Goal: Transaction & Acquisition: Purchase product/service

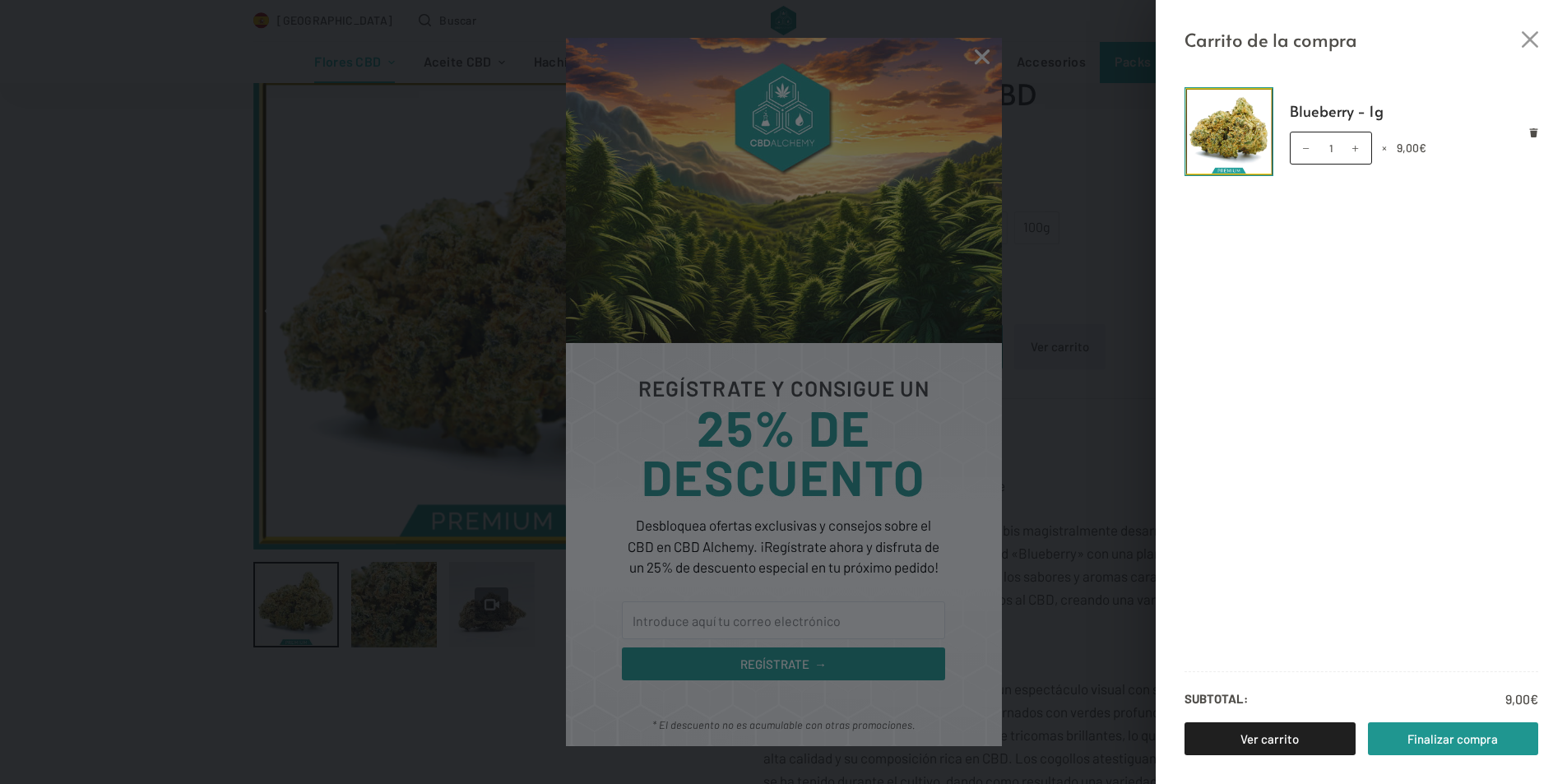
scroll to position [329, 0]
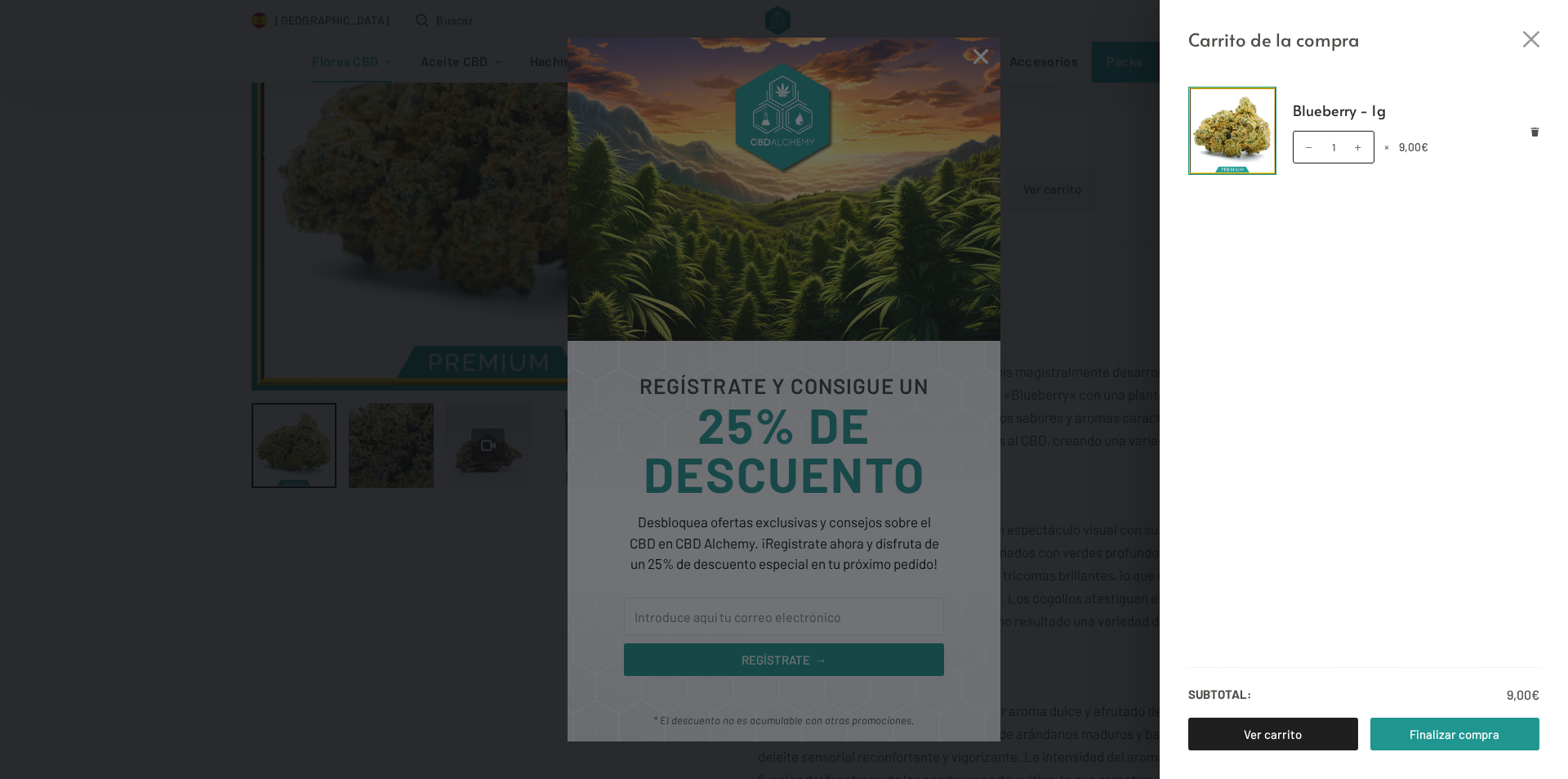
click at [974, 49] on div "Carrito de la compra Blueberry - 1g Blueberry - 1g cantidad 1 × 9,00 € Subtotal…" at bounding box center [784, 389] width 1568 height 779
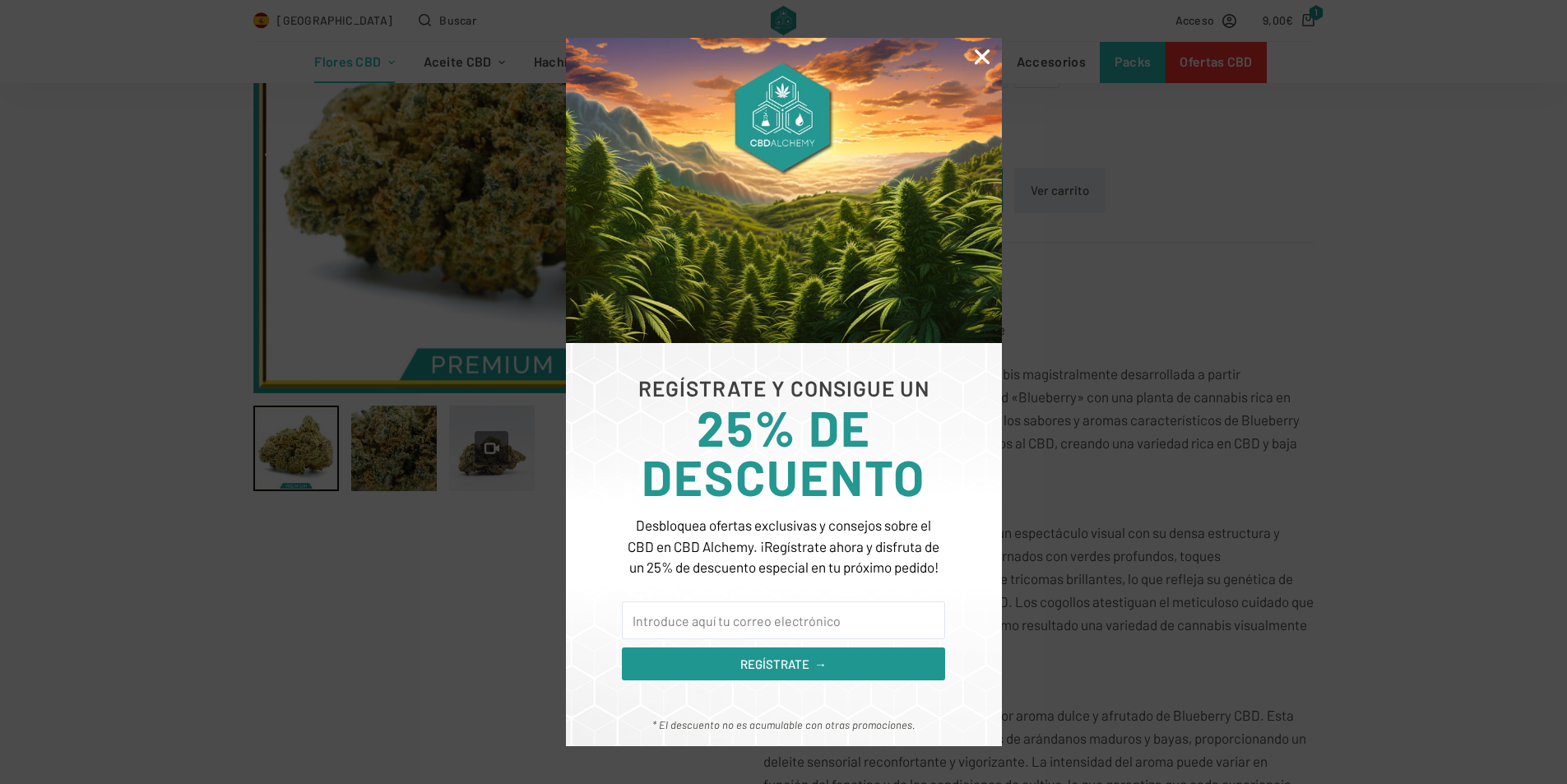
click at [982, 54] on icon "Close" at bounding box center [982, 57] width 22 height 22
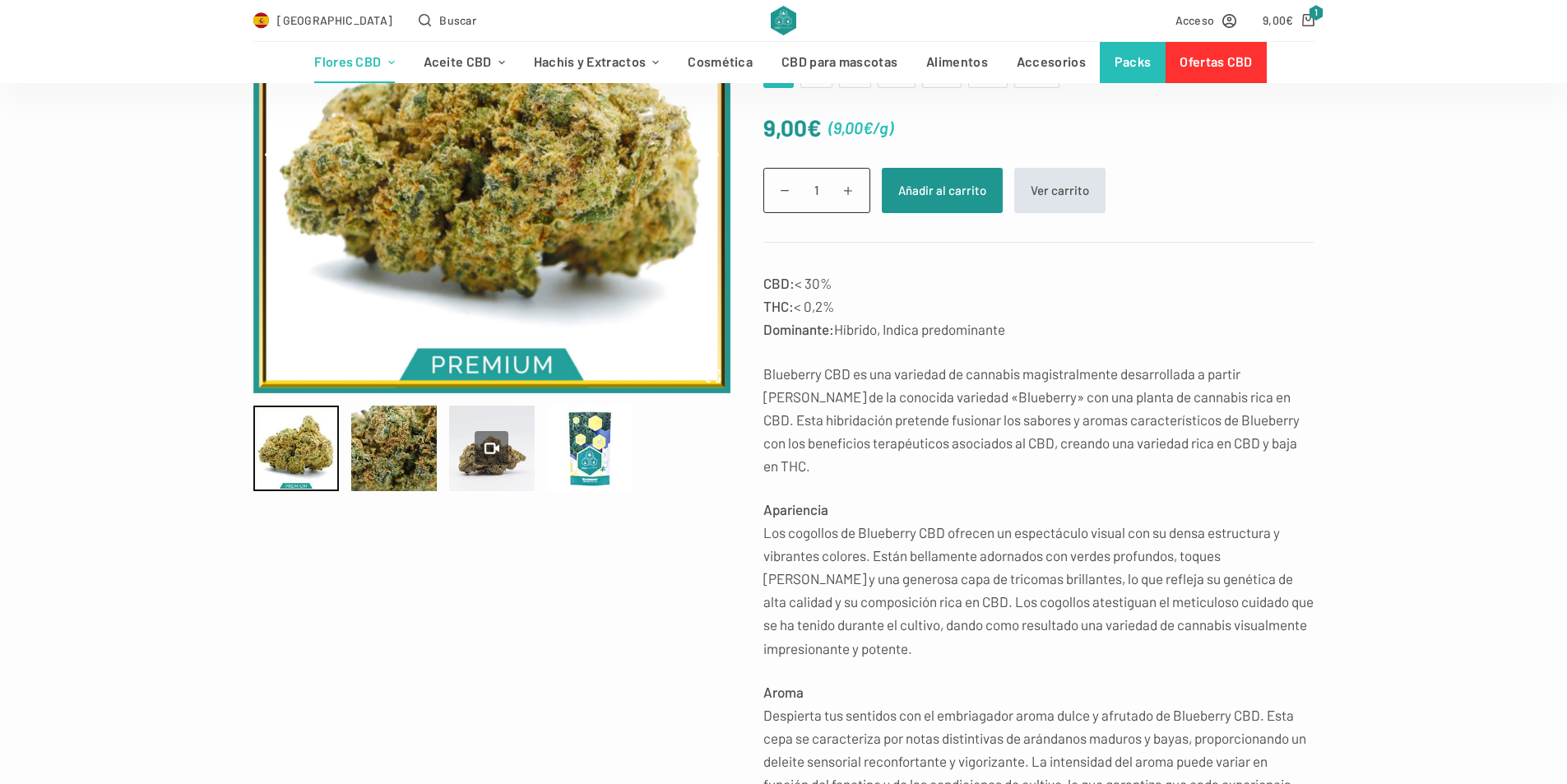
click at [1052, 188] on link "Ver carrito" at bounding box center [1060, 190] width 91 height 45
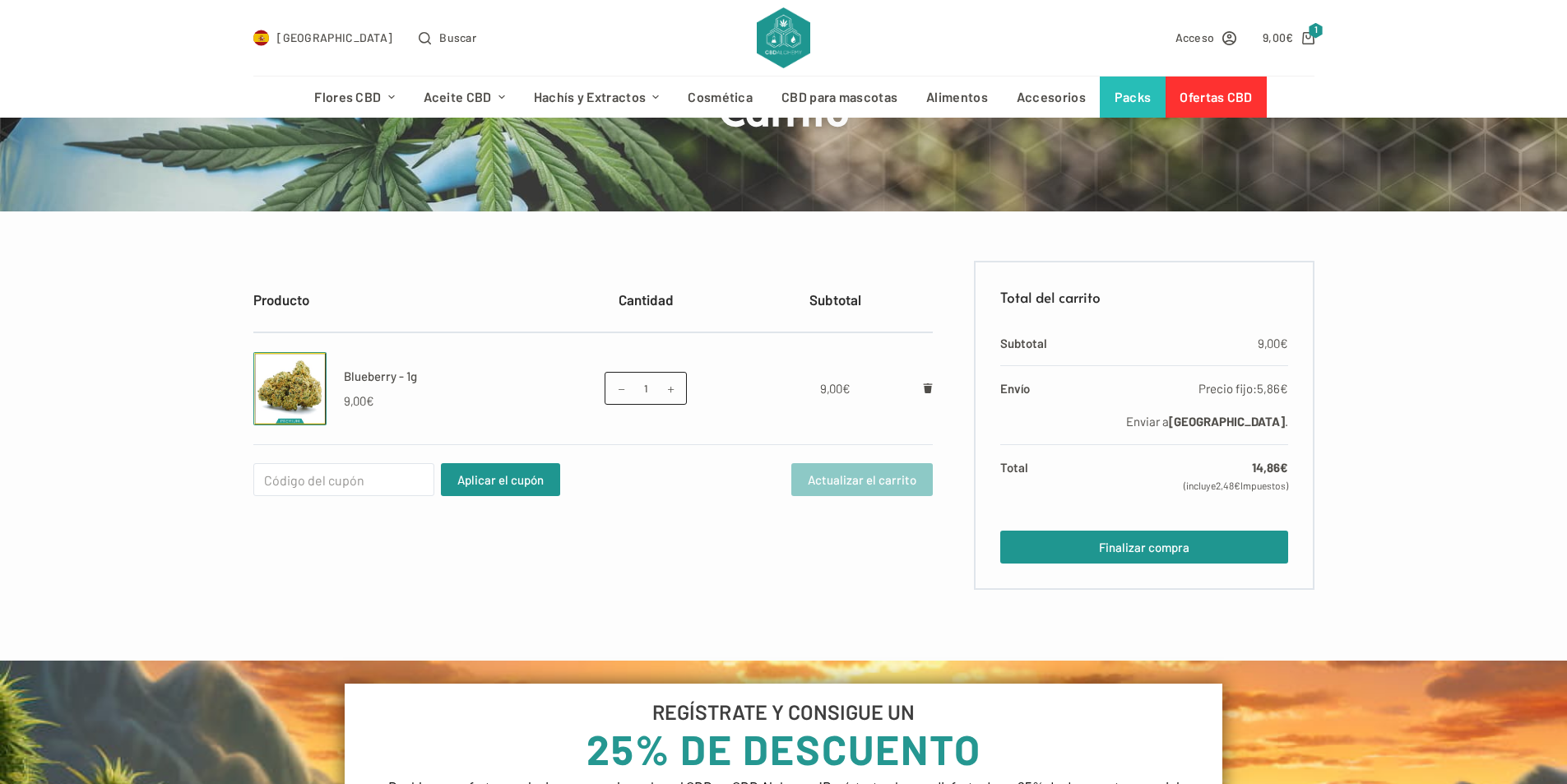
scroll to position [164, 0]
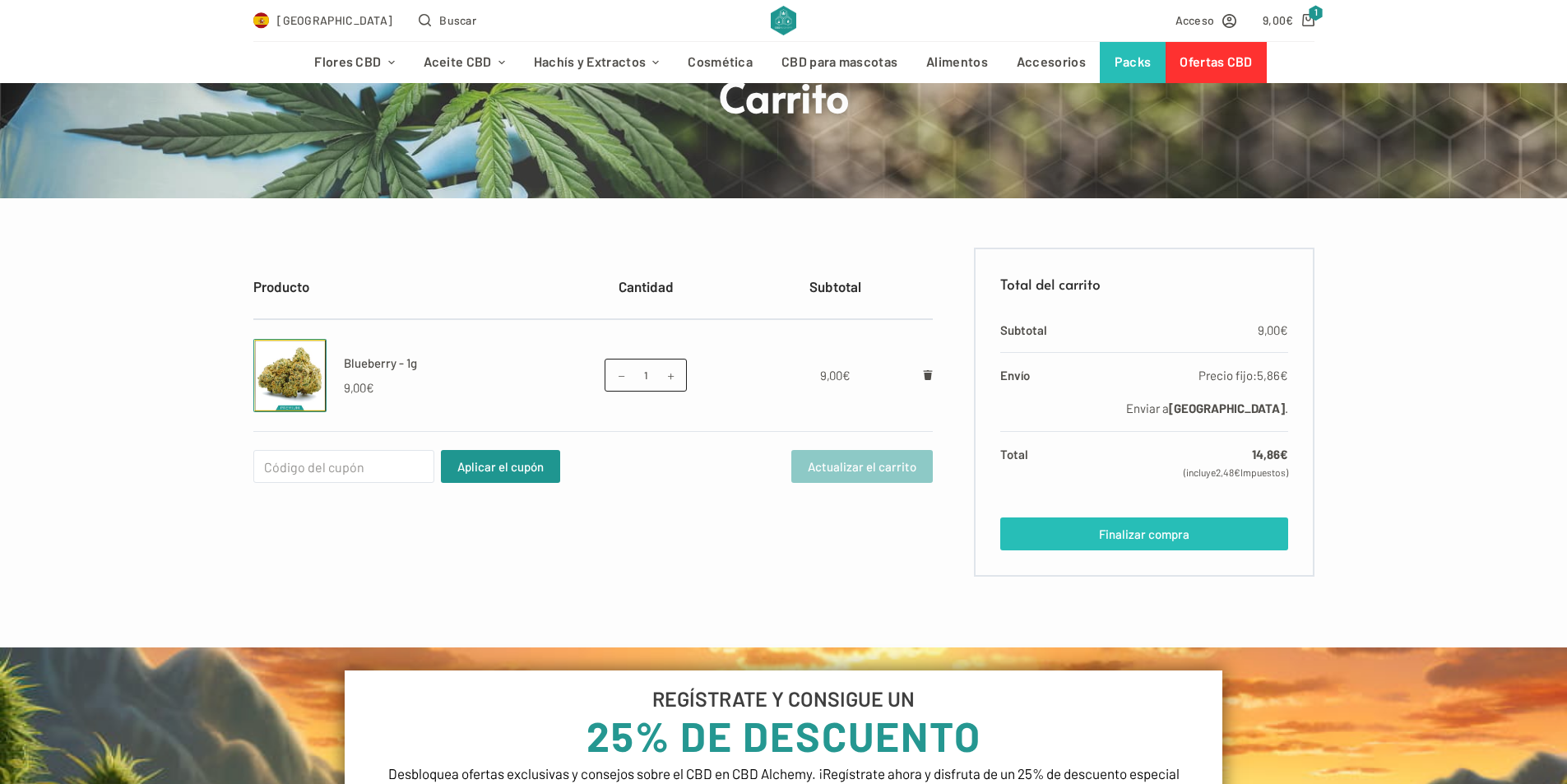
click at [1095, 527] on link "Finalizar compra" at bounding box center [1144, 533] width 287 height 32
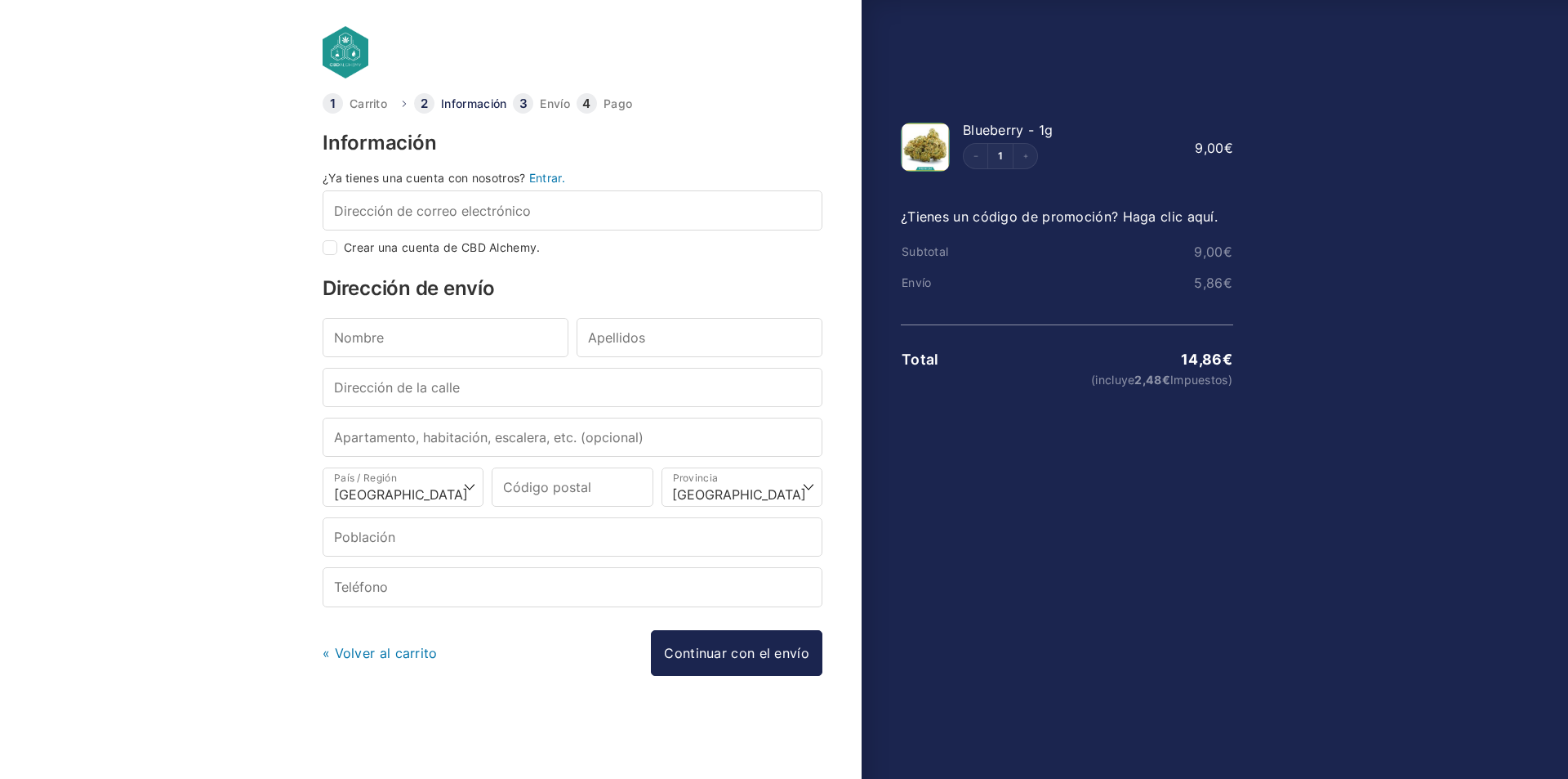
select select "B"
click at [431, 344] on input "Nombre *" at bounding box center [445, 338] width 246 height 39
type input "Javier"
type input "Abengozar"
click at [483, 387] on input "Dirección de la calle *" at bounding box center [573, 387] width 500 height 39
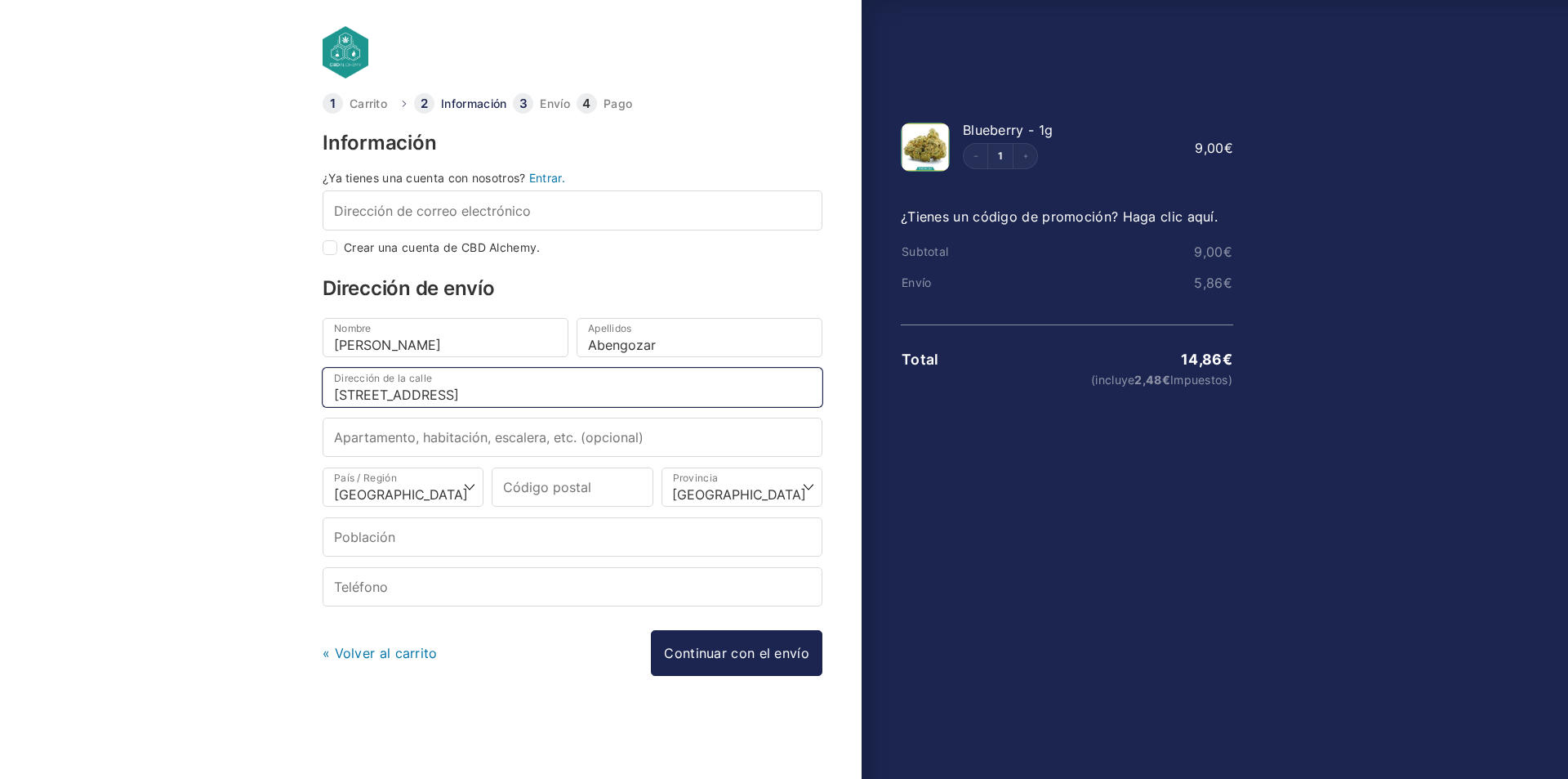
type input "Calle Cariñena 20"
click at [501, 445] on input "Apartamento, habitación, escalera, etc. (opcional)" at bounding box center [573, 437] width 500 height 39
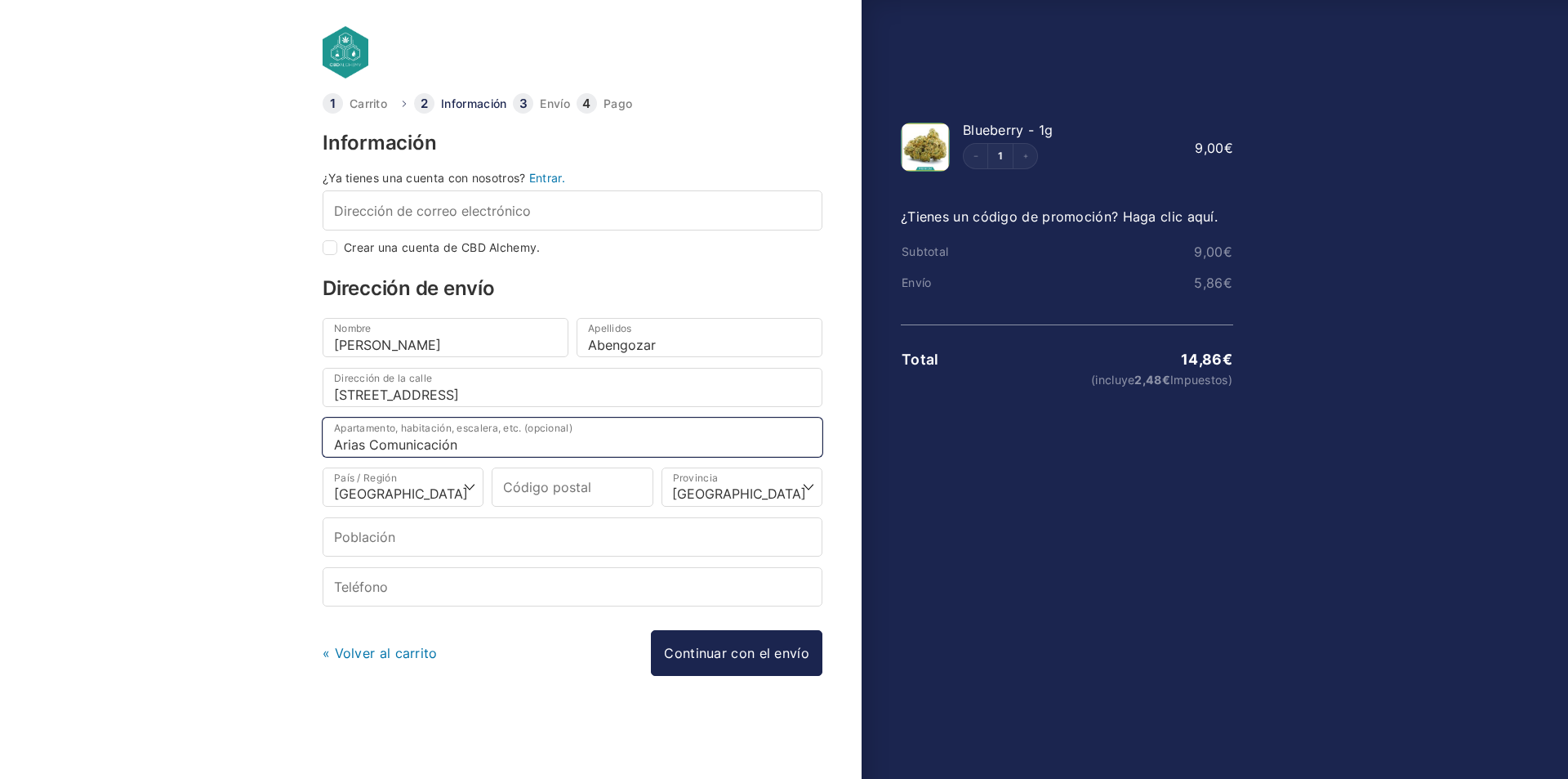
type input "Arias Comunicación"
click at [559, 507] on div "País / Región * Selecciona un país/región… Alemania Austria Bulgaria Bélgica Ch…" at bounding box center [572, 492] width 508 height 50
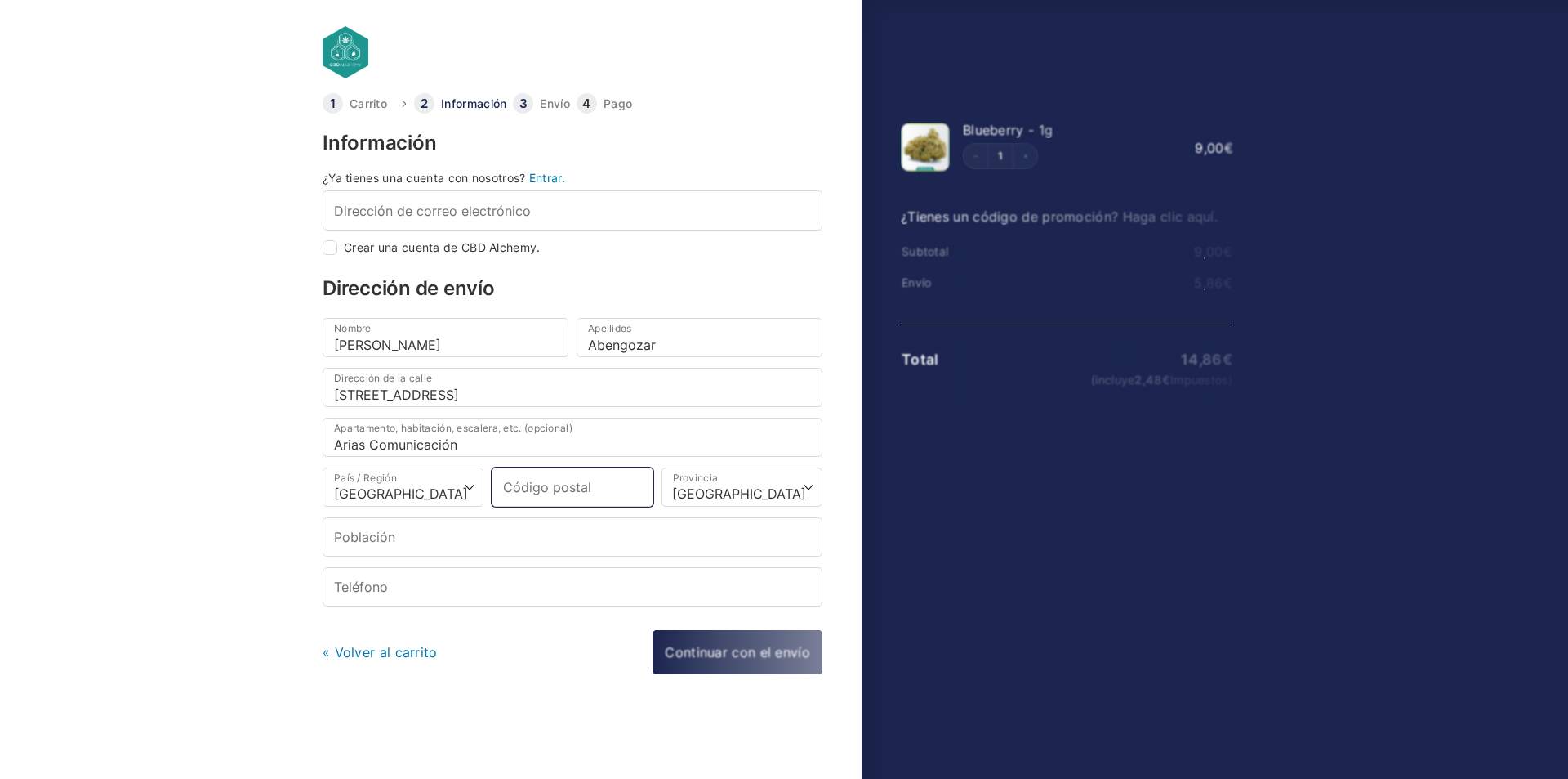
click at [562, 490] on input "Código postal *" at bounding box center [573, 487] width 161 height 39
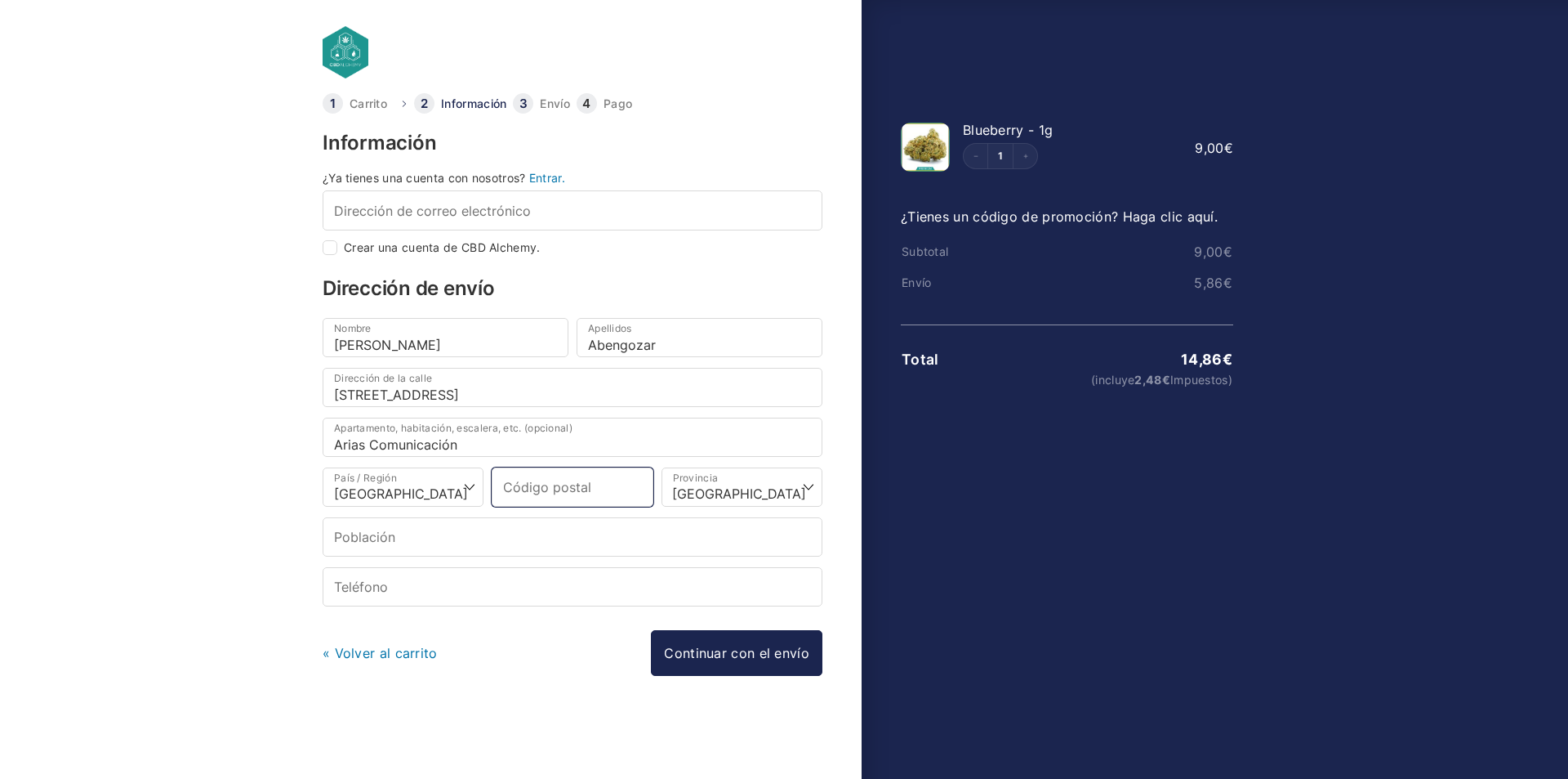
type input "3"
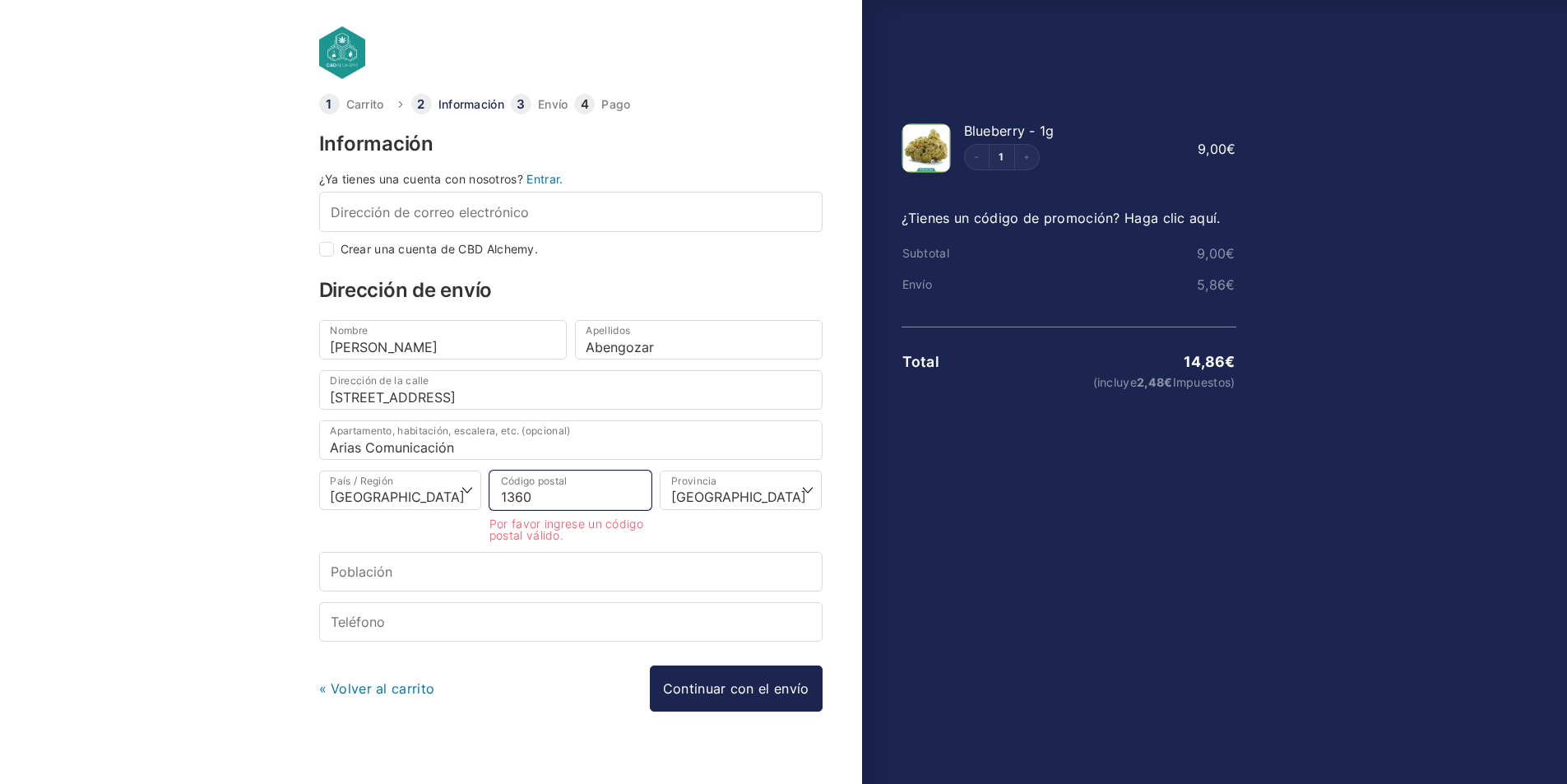
type input "13600"
select select
type input "Alcazar De San Juan"
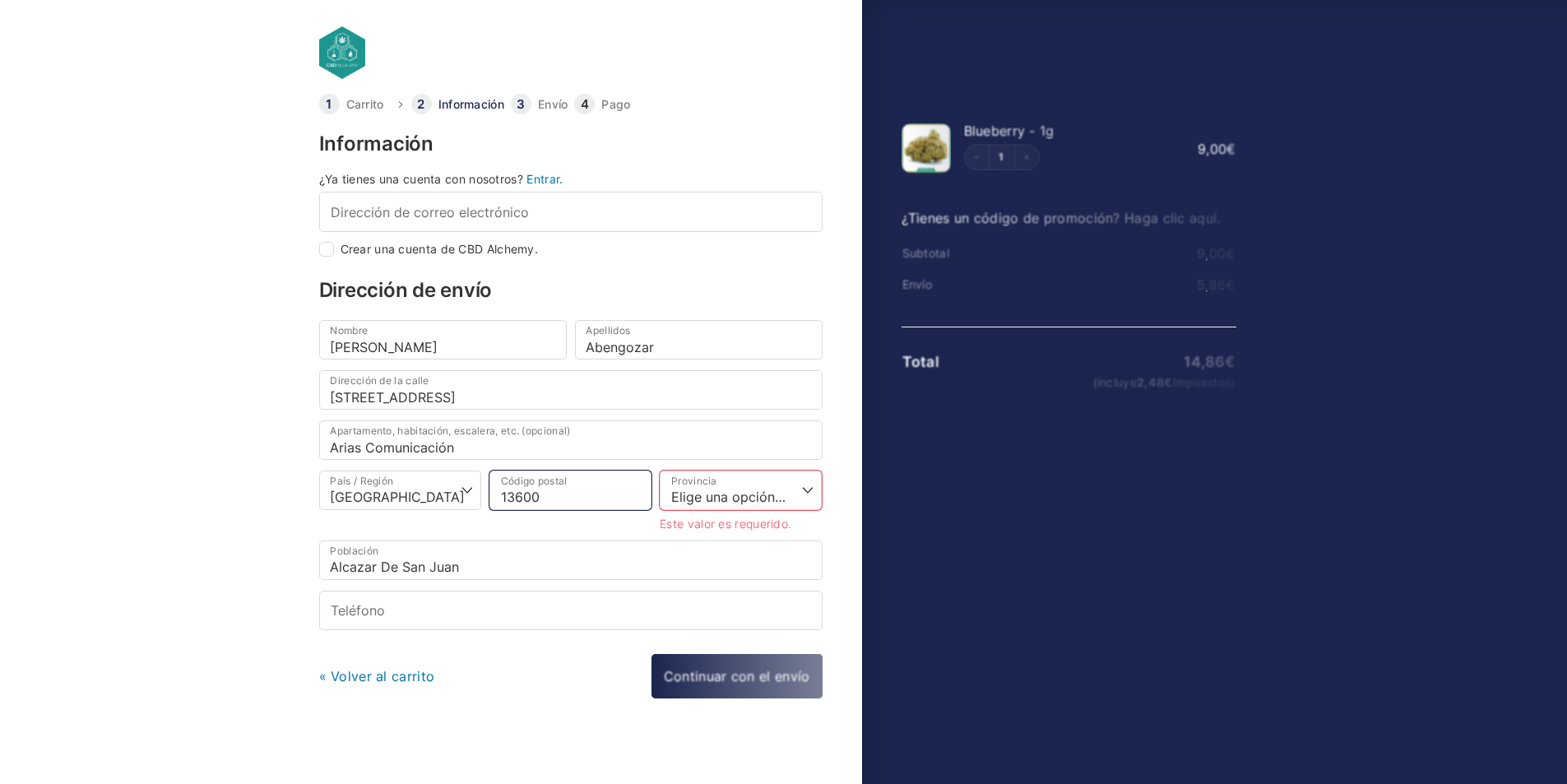
type input "13600"
click at [181, 489] on body "Carrito Información Envío Pago Información ¿Ya tienes una cuenta con nosotros? …" at bounding box center [784, 365] width 1567 height 731
click at [714, 496] on select "Elige una opción… La Coruña Álava Albacete Alicante Almería Asturias Ávila Bada…" at bounding box center [741, 490] width 162 height 40
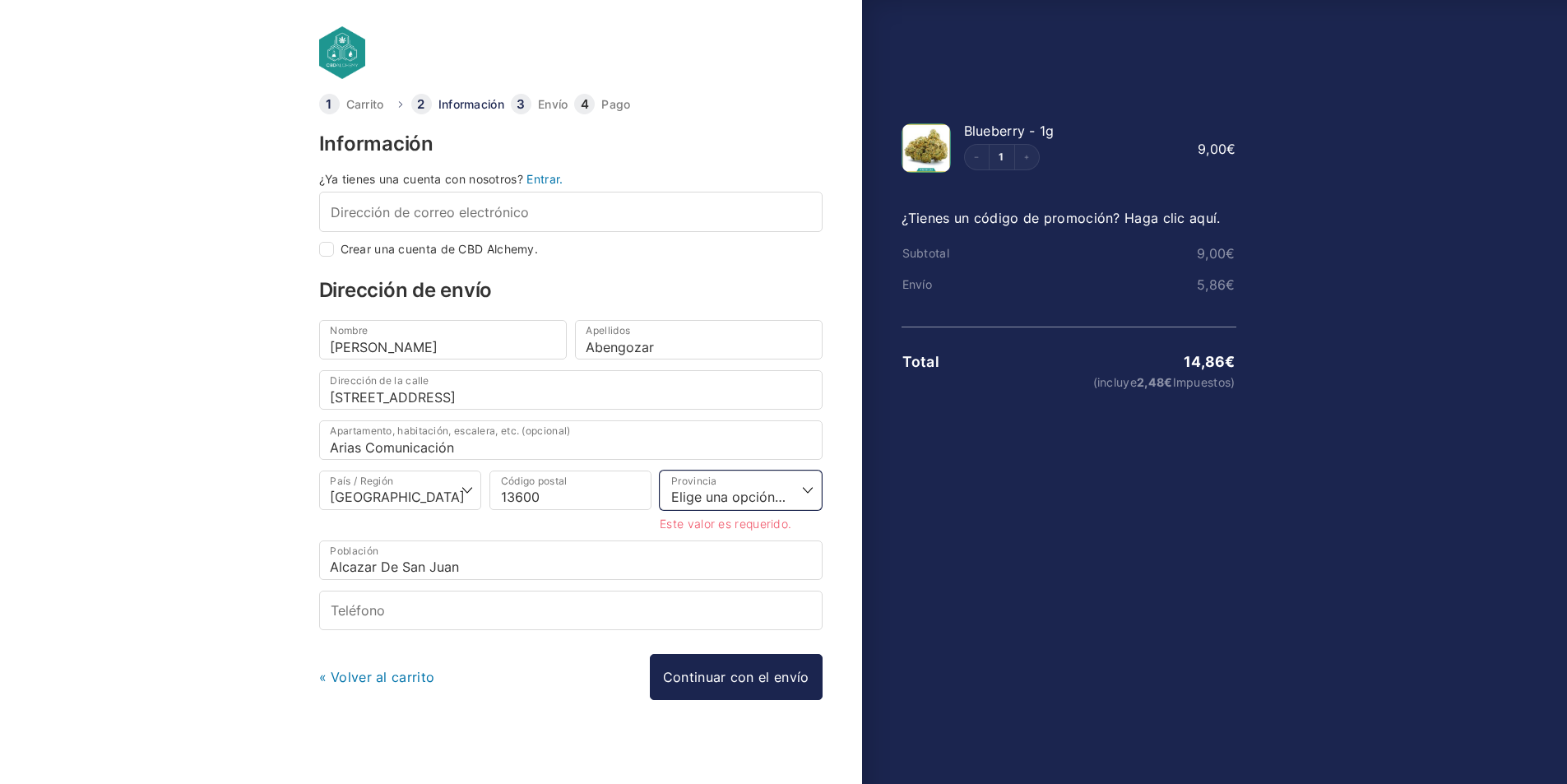
select select "CR"
click at [665, 470] on select "Elige una opción… La Coruña Álava Albacete Alicante Almería Asturias Ávila Bada…" at bounding box center [741, 490] width 162 height 40
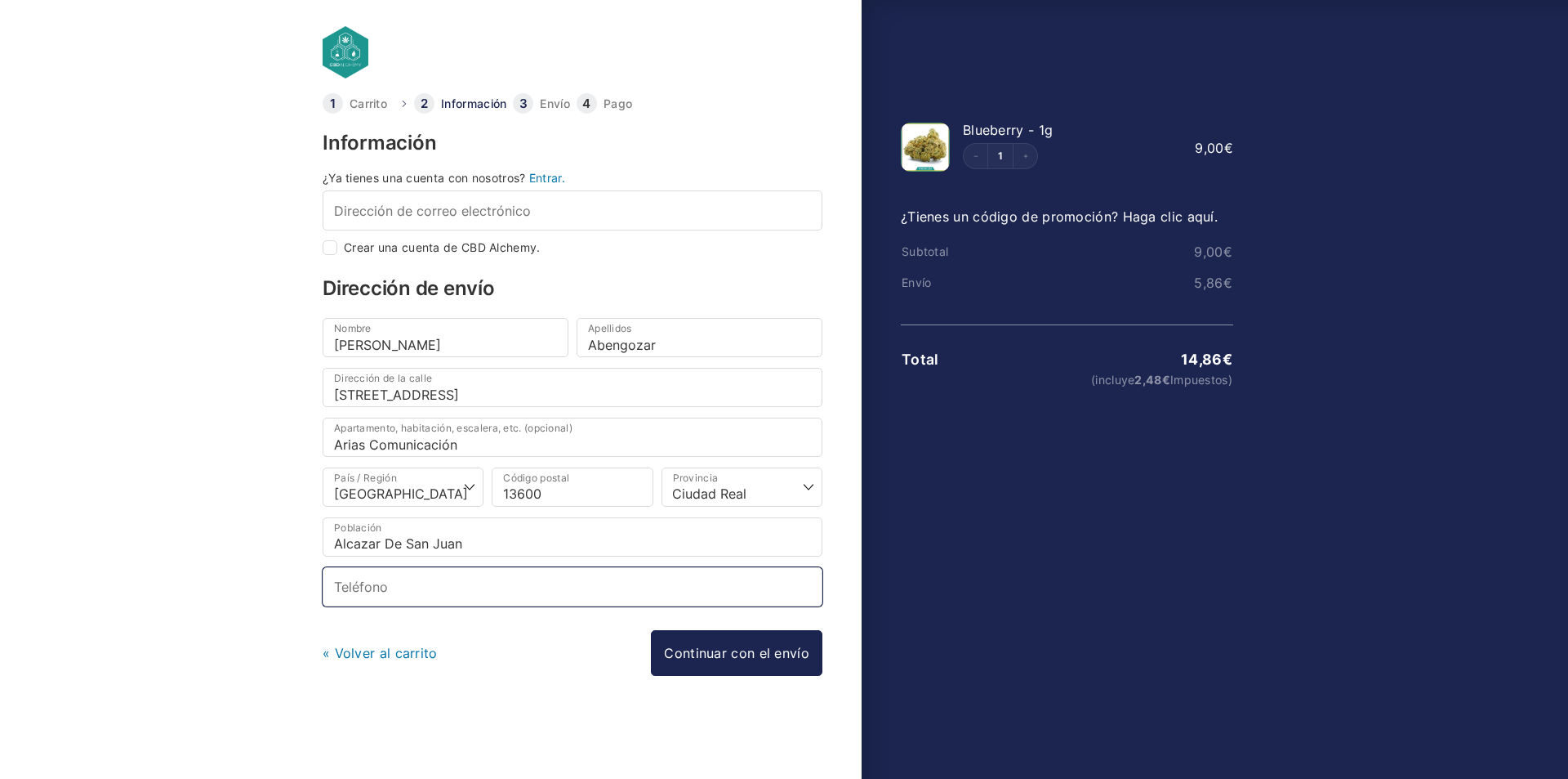
click at [437, 601] on input "Teléfono *" at bounding box center [573, 586] width 500 height 39
type input "646402349"
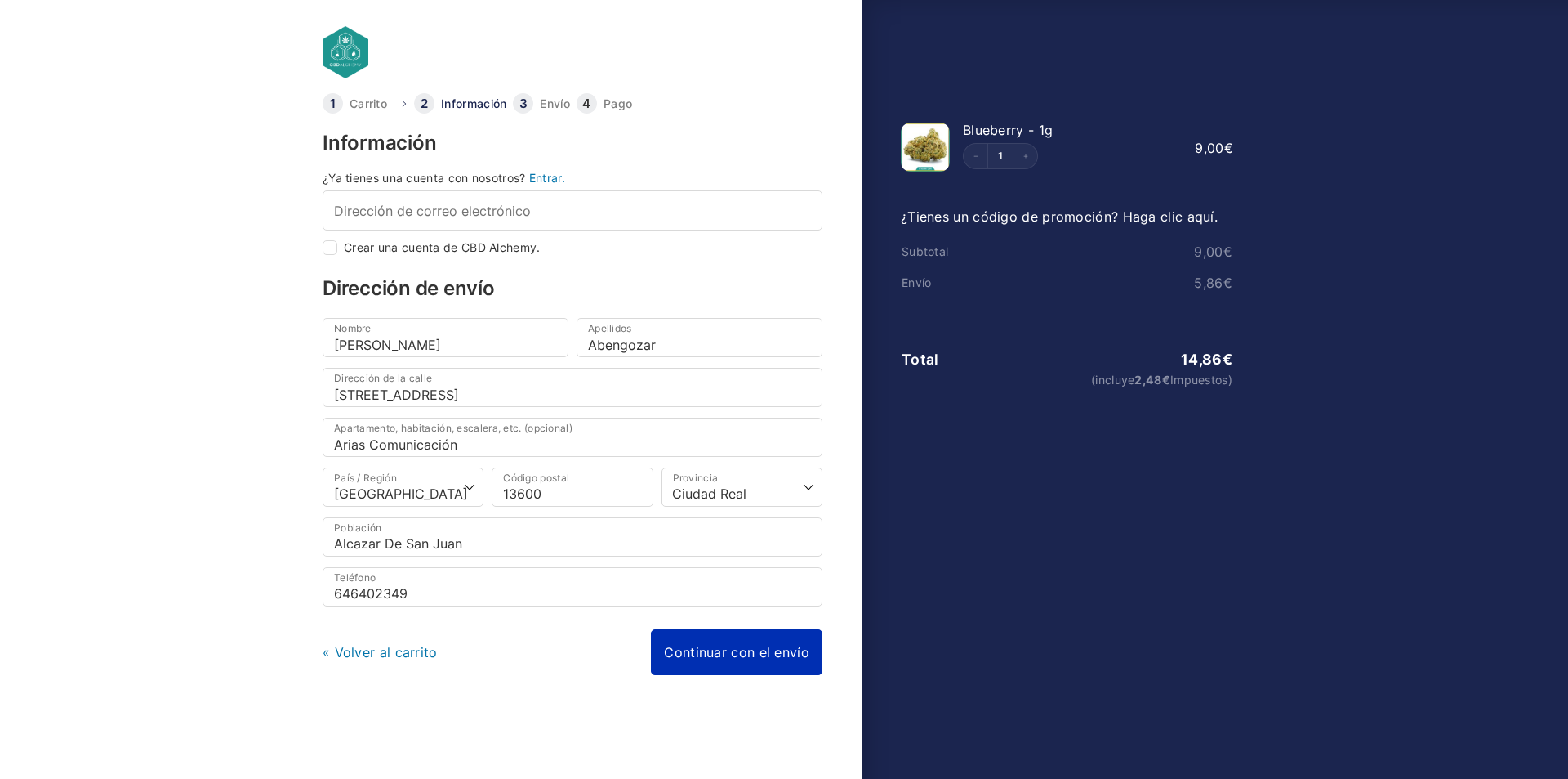
click at [716, 650] on link "Continuar con el envío" at bounding box center [736, 652] width 171 height 46
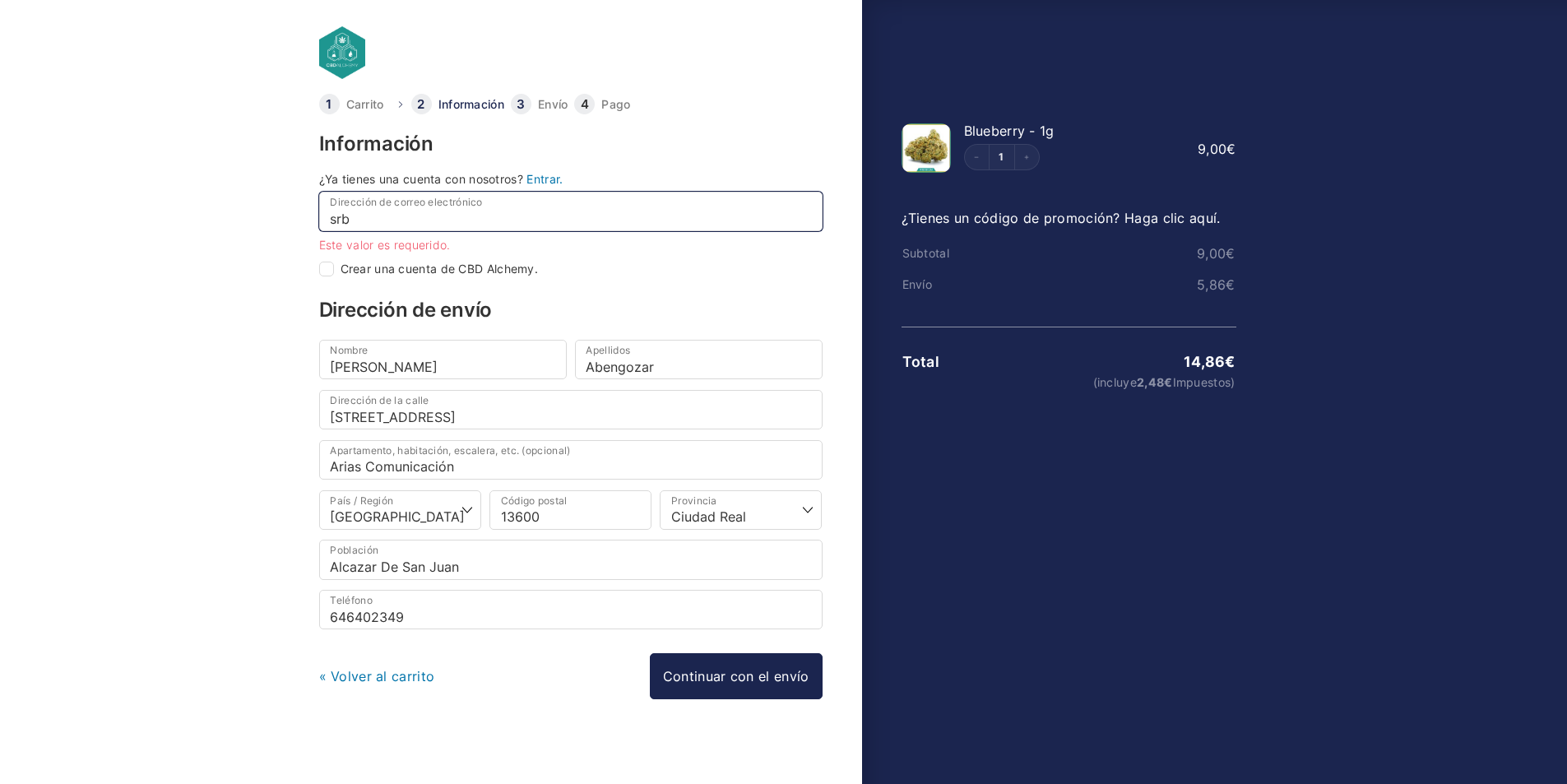
type input "srbu"
checkbox input "true"
type input "srbuwe@gmail.com"
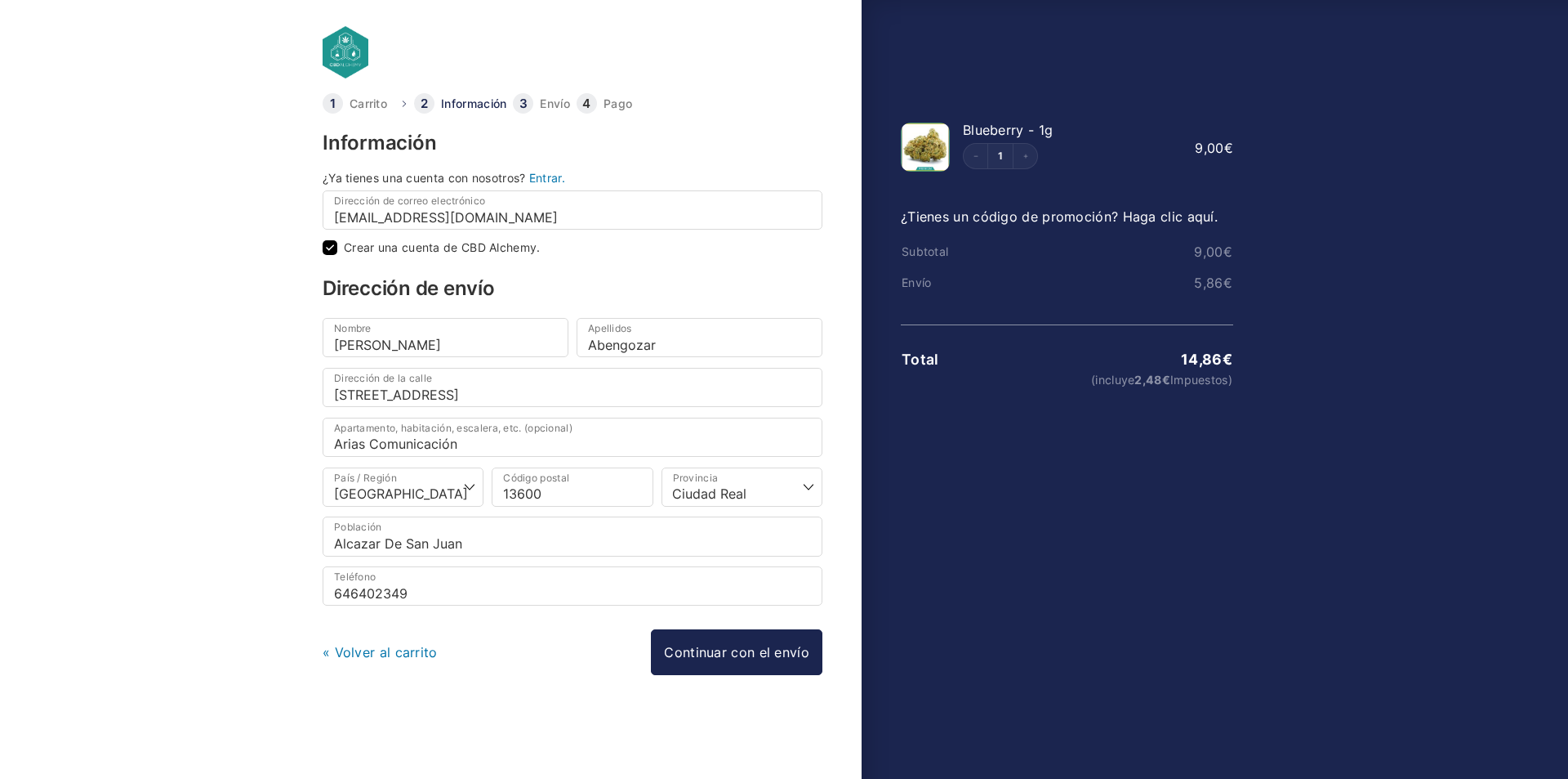
click at [325, 247] on input "Crear una cuenta de CBD Alchemy." at bounding box center [330, 247] width 14 height 14
checkbox input "false"
click at [705, 650] on link "Continuar con el envío" at bounding box center [736, 652] width 171 height 46
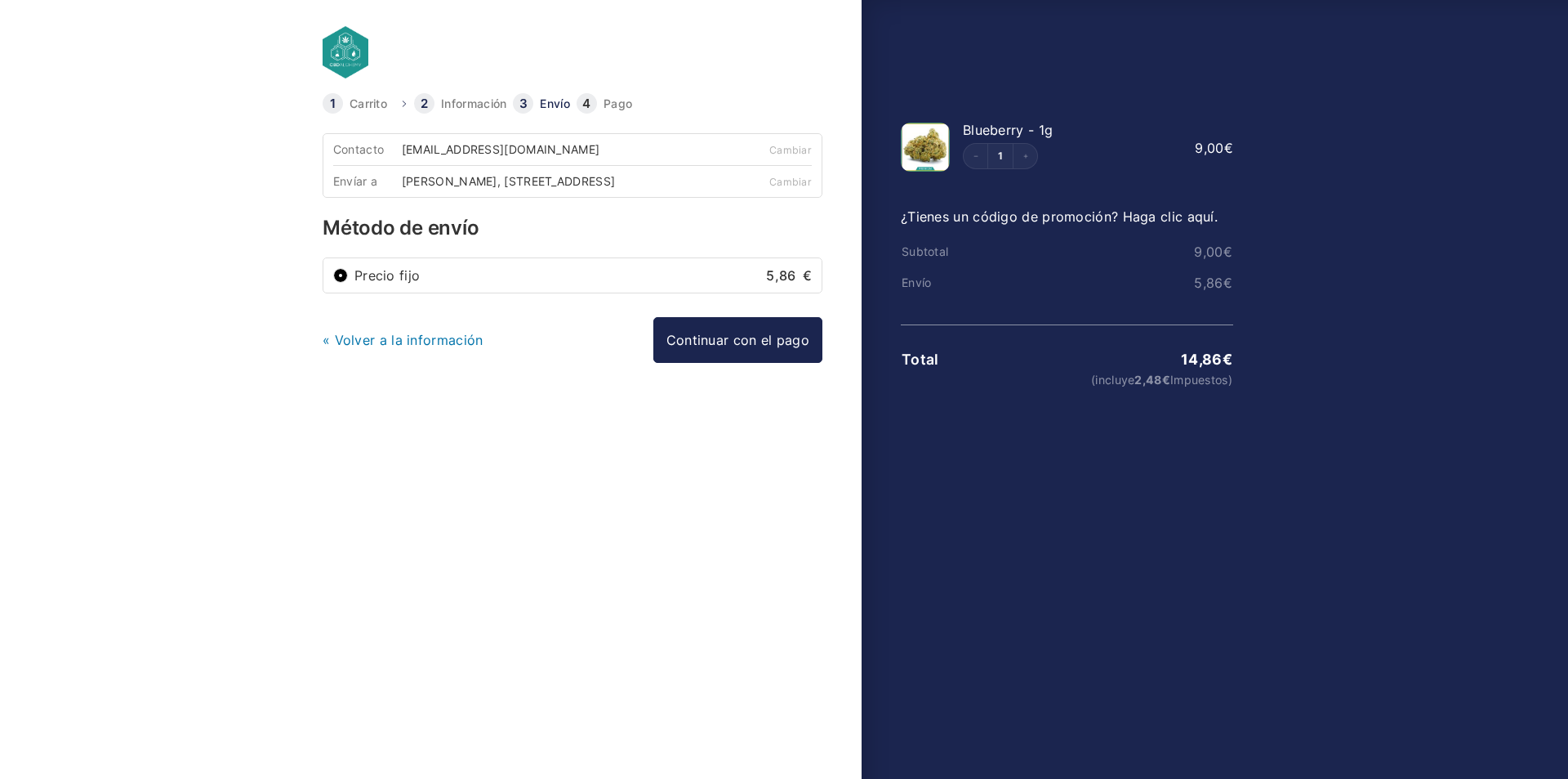
click at [338, 282] on input "Precio fijo 5,86 €" at bounding box center [340, 275] width 14 height 14
click at [691, 353] on link "Continuar con el pago" at bounding box center [737, 340] width 169 height 46
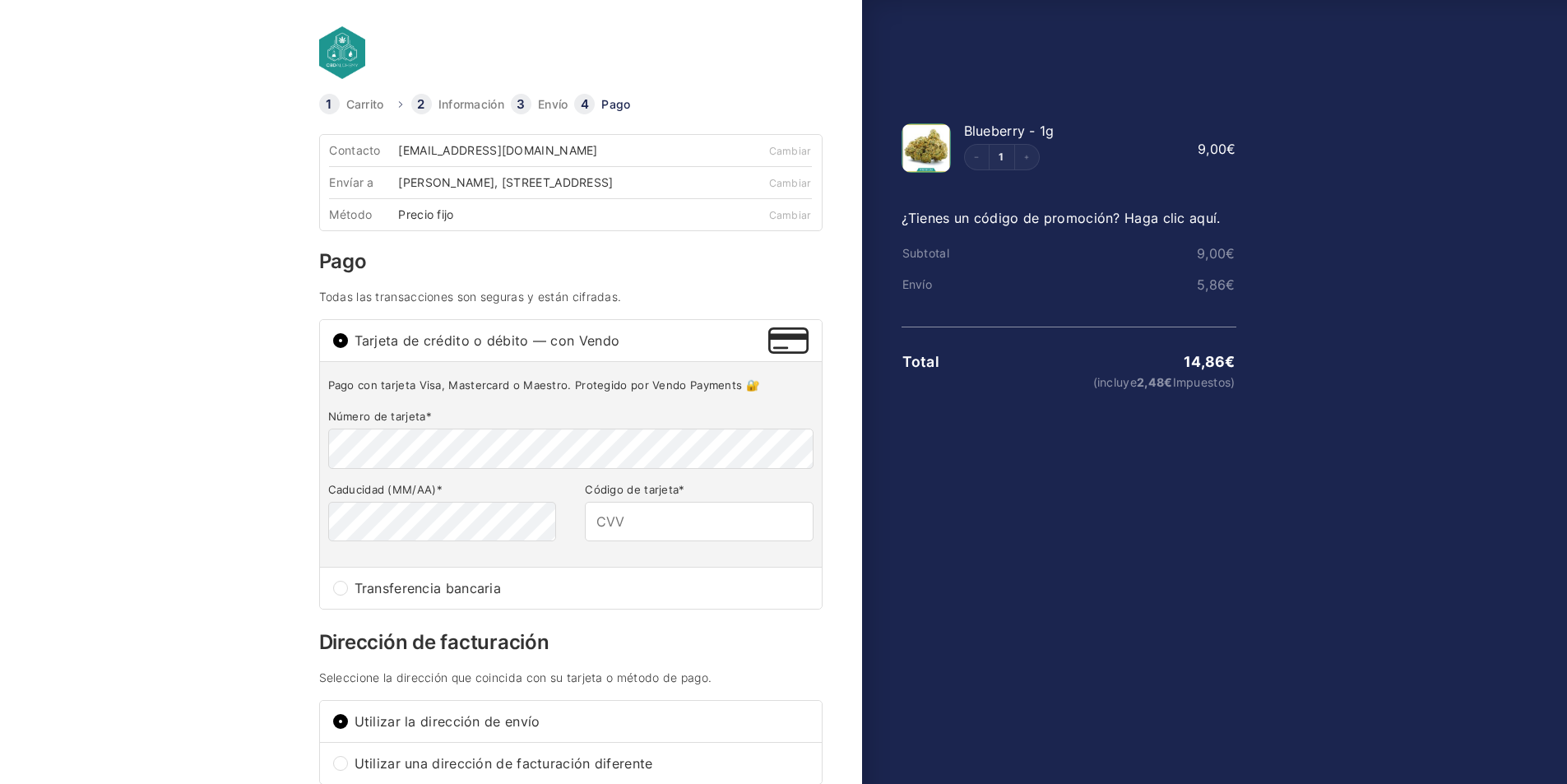
click at [164, 295] on body "Carrito Información Envío Pago Información ¿Ya tienes una cuenta con nosotros? …" at bounding box center [784, 365] width 1567 height 731
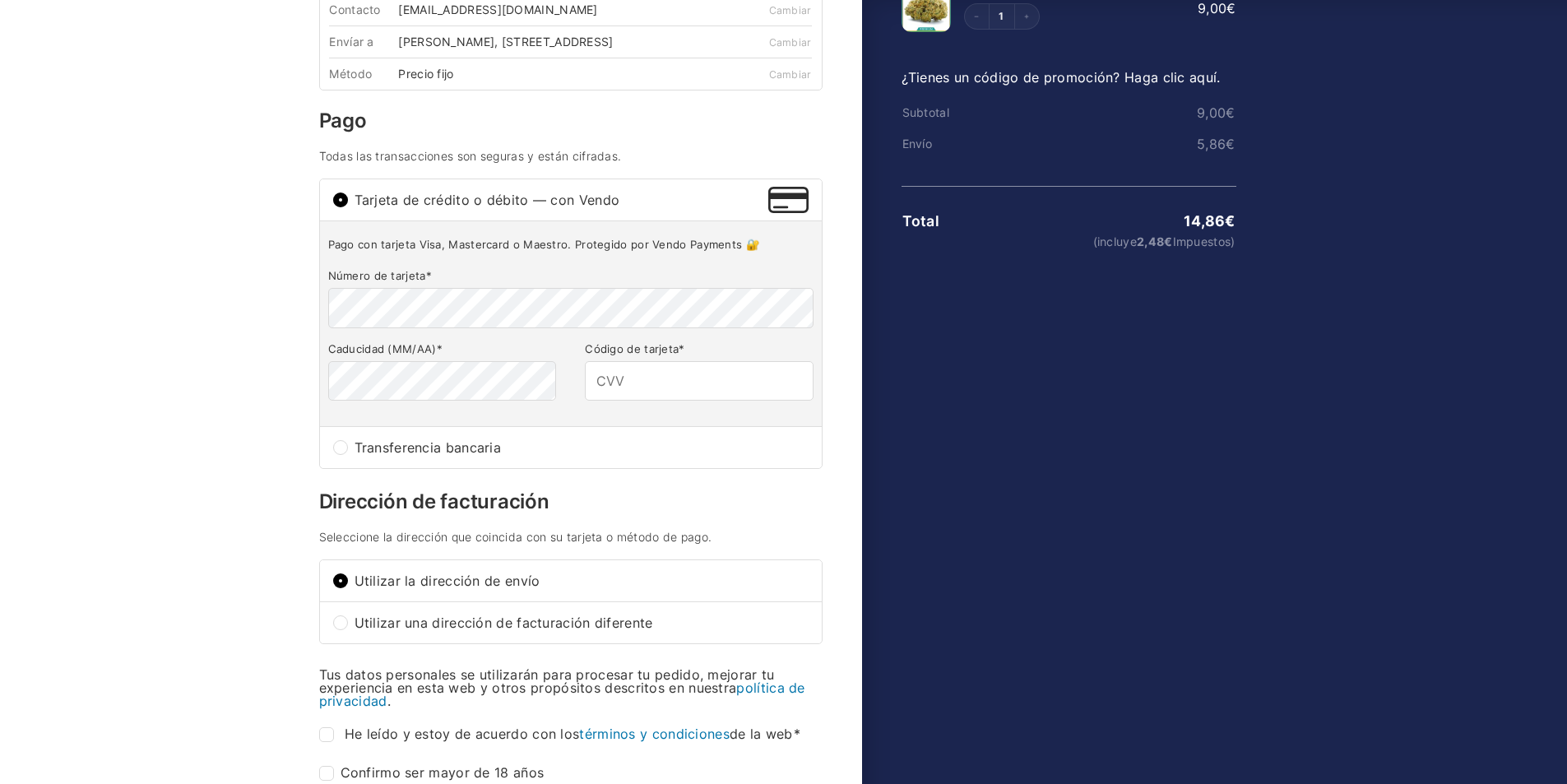
scroll to position [164, 0]
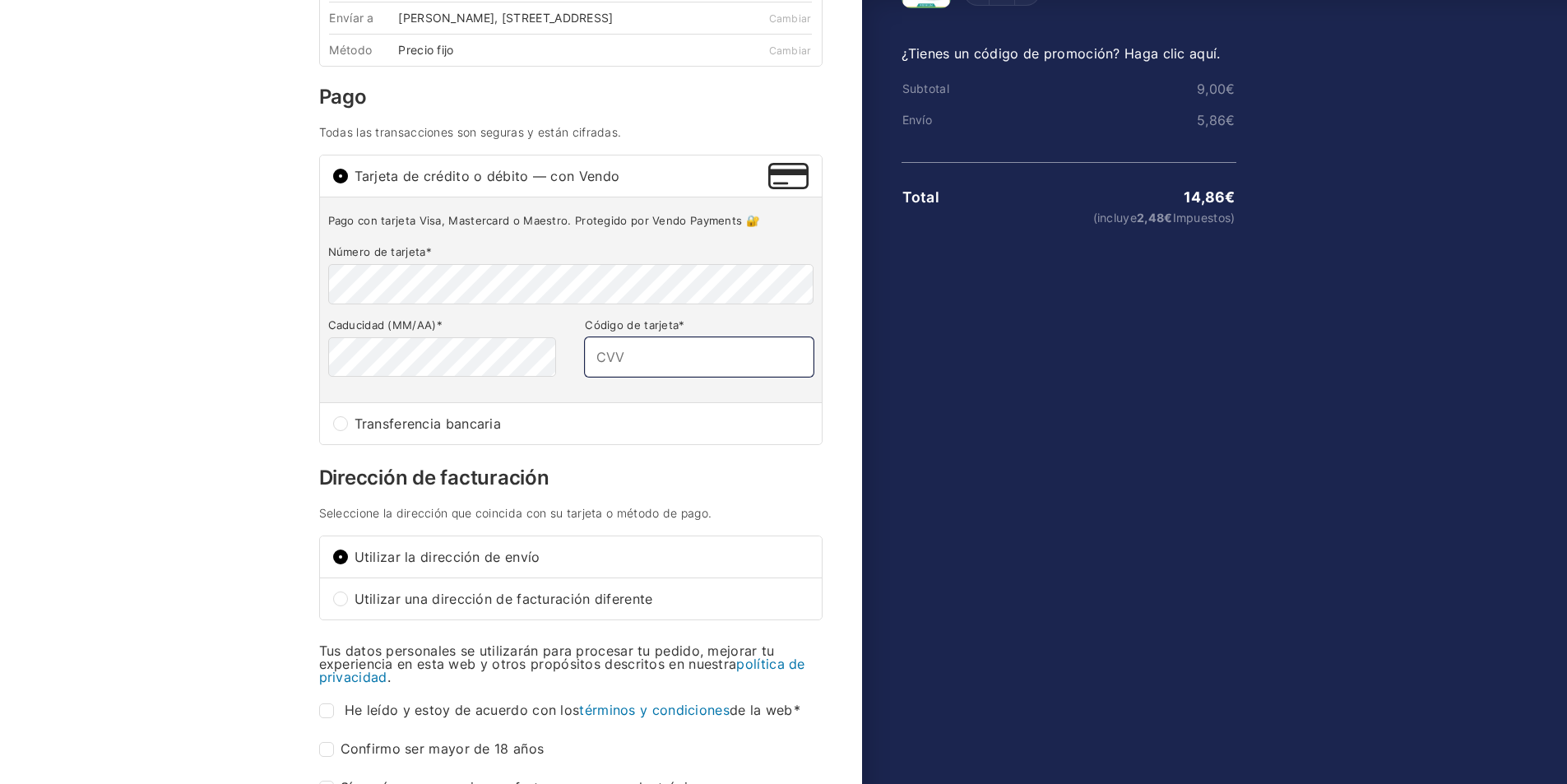
click at [630, 376] on input "Código de tarjeta *" at bounding box center [699, 357] width 227 height 40
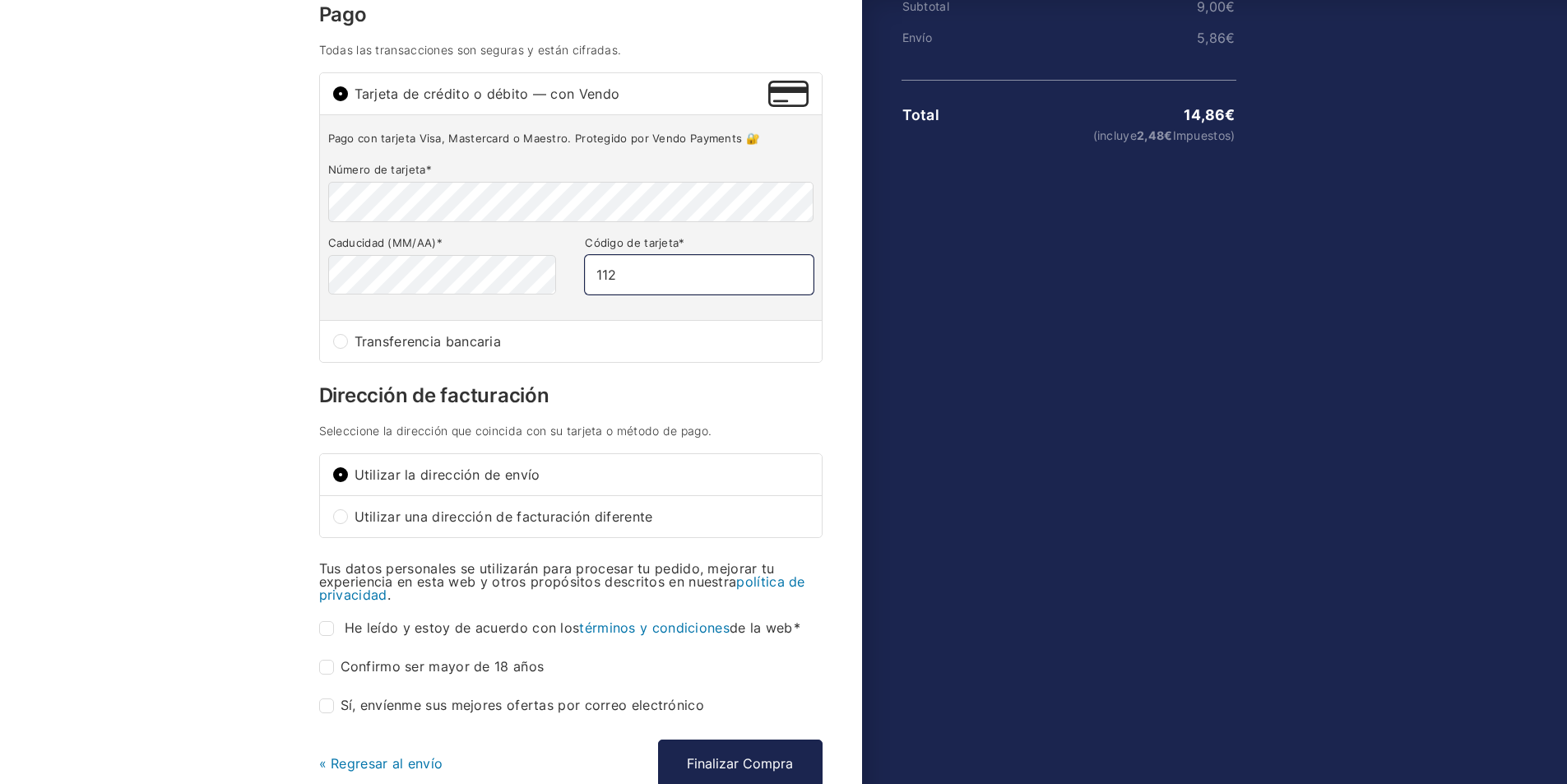
scroll to position [329, 0]
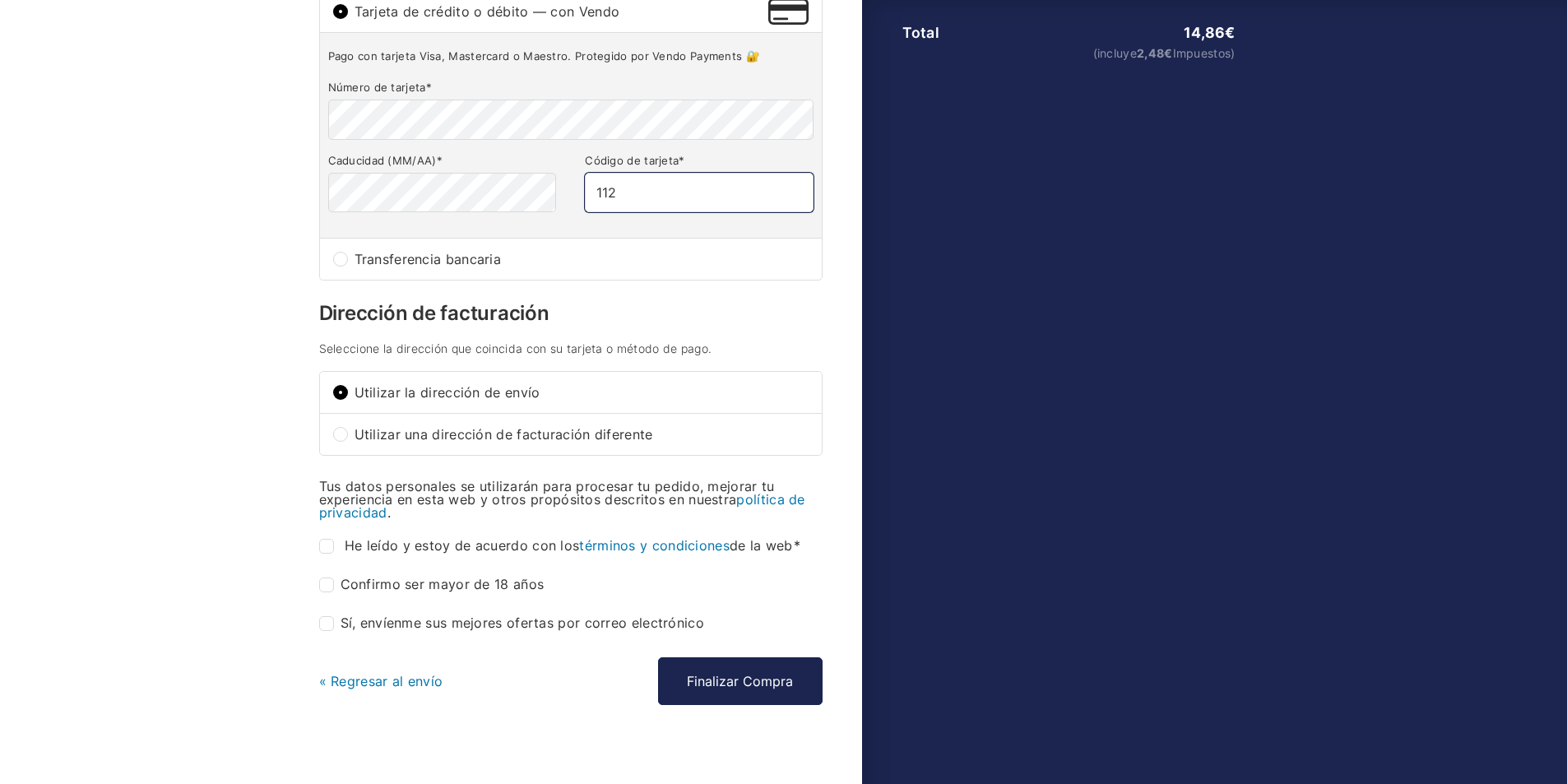
type input "112"
click at [328, 553] on input "He leído y estoy de acuerdo con los términos y condiciones de la web *" at bounding box center [327, 546] width 14 height 14
checkbox input "true"
click at [719, 688] on button "Finalizar Compra" at bounding box center [740, 680] width 164 height 48
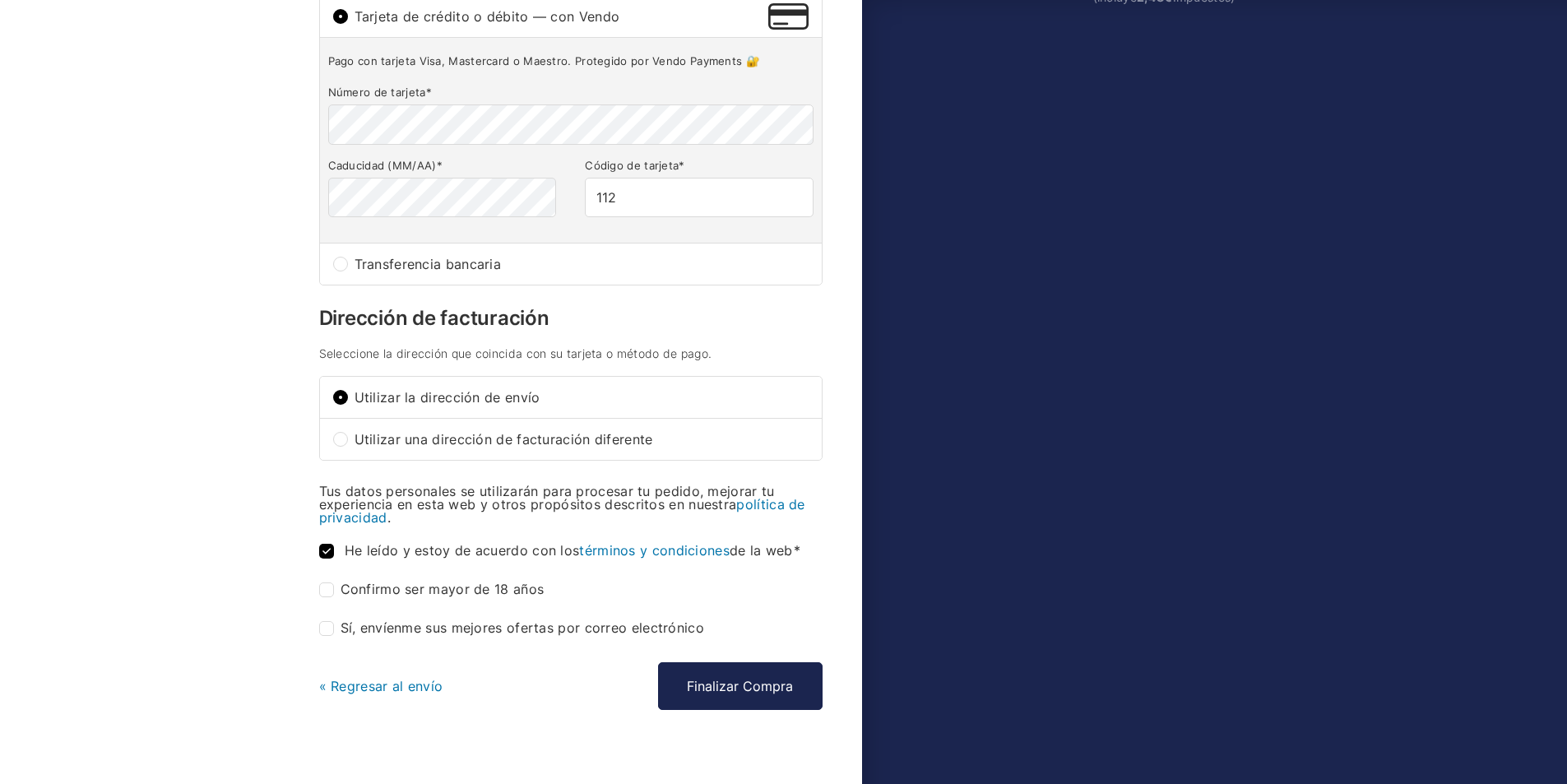
scroll to position [419, 0]
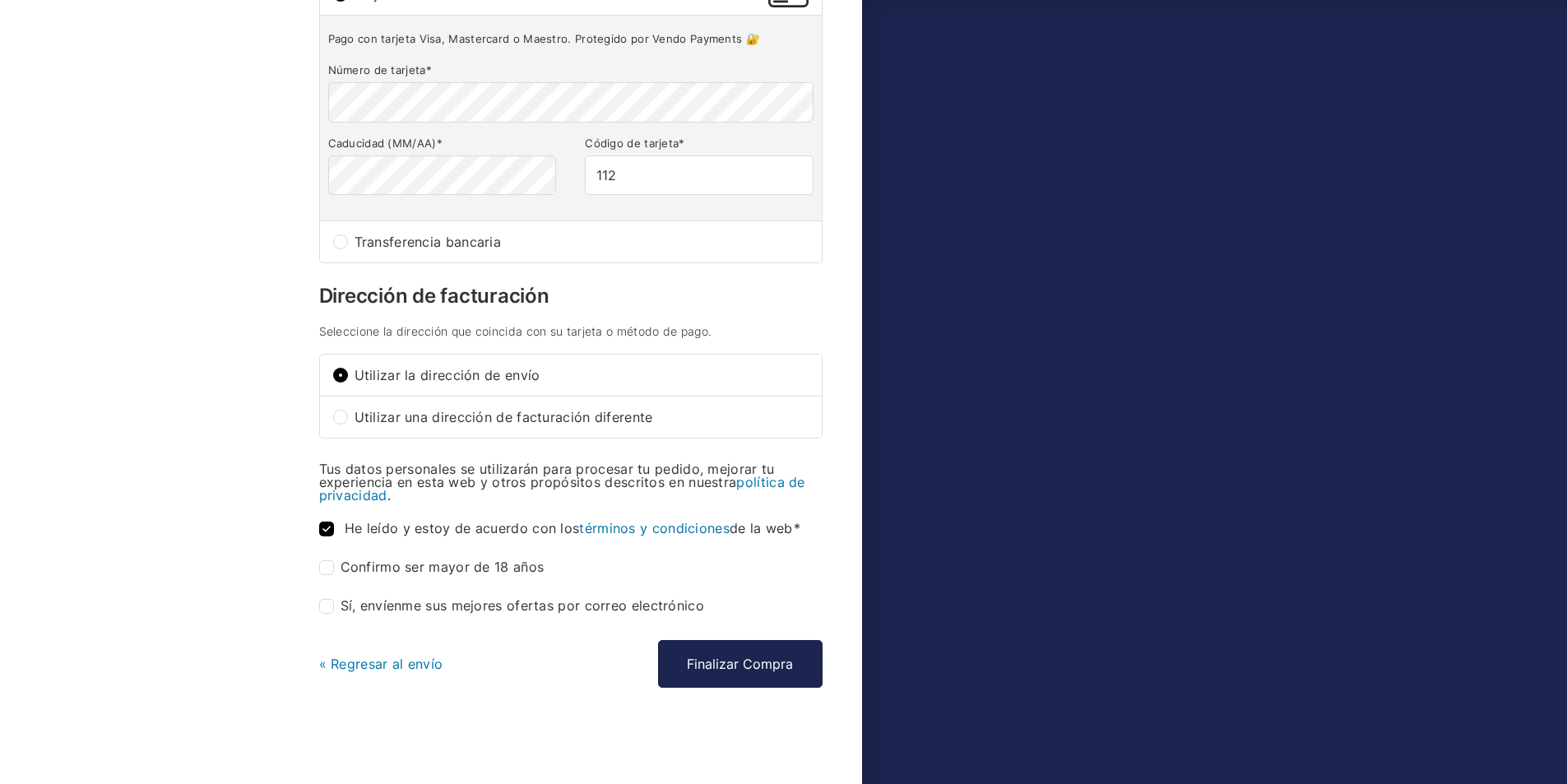
click at [341, 567] on label "Confirmo ser mayor de 18 años *" at bounding box center [432, 567] width 226 height 14
click at [334, 567] on input "Confirmo ser mayor de 18 años *" at bounding box center [327, 567] width 14 height 14
checkbox input "true"
click at [718, 673] on button "Finalizar Compra" at bounding box center [740, 663] width 164 height 48
